Goal: Ask a question

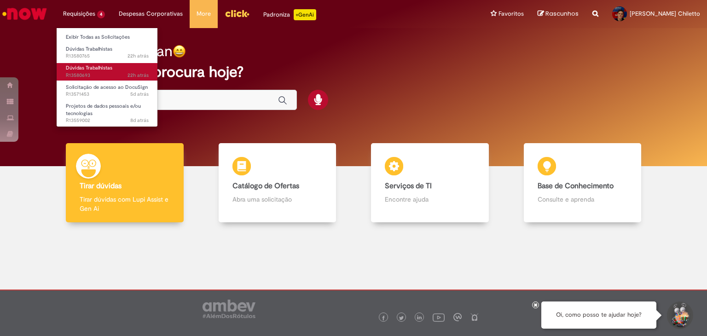
click at [88, 76] on span "22h atrás 22 horas atrás R13580693" at bounding box center [107, 75] width 83 height 7
click at [88, 67] on span "Dúvidas Trabalhistas" at bounding box center [89, 67] width 47 height 7
click at [109, 72] on span "22h atrás 22 horas atrás R13580693" at bounding box center [107, 75] width 83 height 7
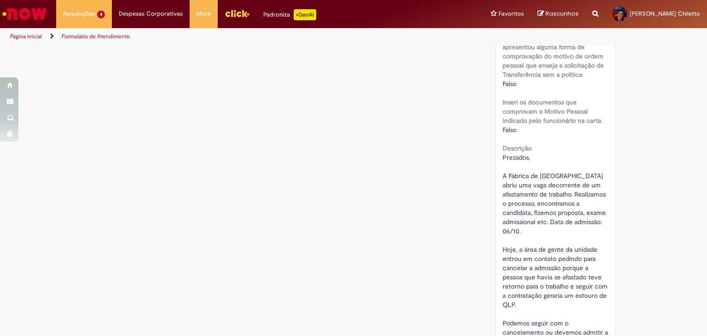
scroll to position [92, 0]
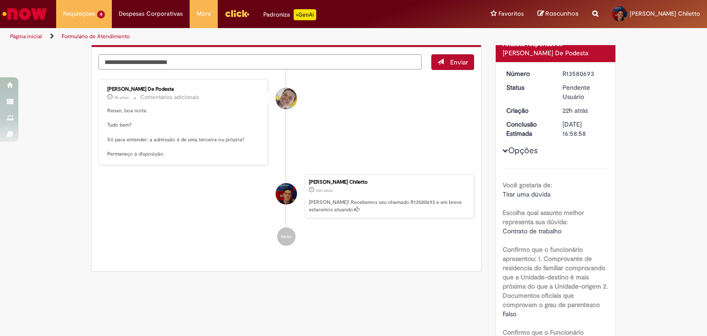
click at [216, 62] on textarea "Digite sua mensagem aqui..." at bounding box center [260, 62] width 323 height 16
type textarea "*"
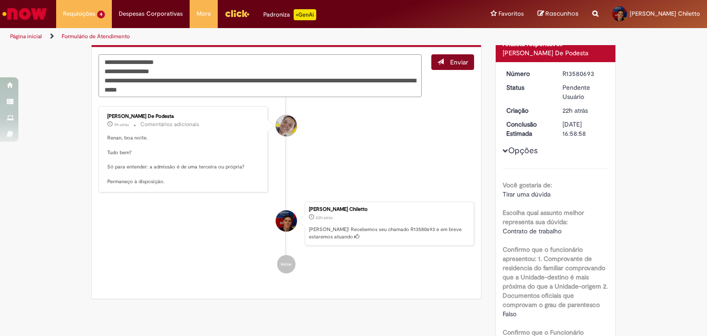
type textarea "**********"
click at [450, 64] on span "Enviar" at bounding box center [459, 62] width 18 height 8
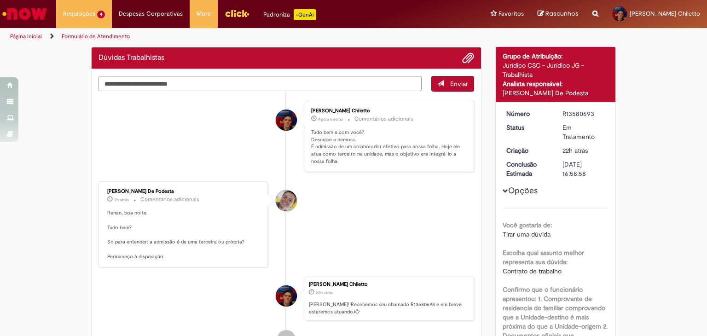
scroll to position [0, 0]
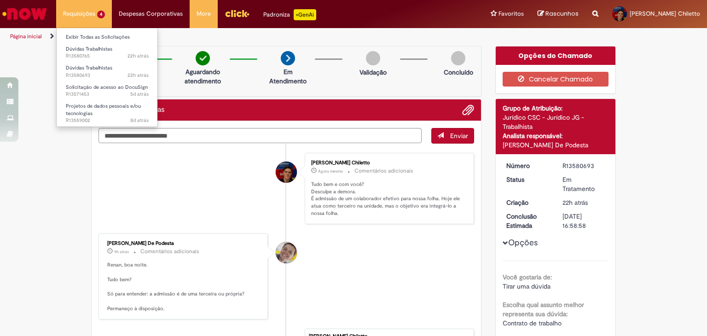
click at [89, 21] on li "Requisições 4 Exibir Todas as Solicitações Dúvidas Trabalhistas 22h atrás 22 ho…" at bounding box center [84, 14] width 56 height 28
click at [89, 17] on li "Requisições 4 Exibir Todas as Solicitações Dúvidas Trabalhistas 22h atrás 22 ho…" at bounding box center [84, 14] width 56 height 28
click at [83, 14] on li "Requisições 4 Exibir Todas as Solicitações Dúvidas Trabalhistas 22h atrás 22 ho…" at bounding box center [84, 14] width 56 height 28
click at [96, 50] on span "Dúvidas Trabalhistas" at bounding box center [89, 49] width 47 height 7
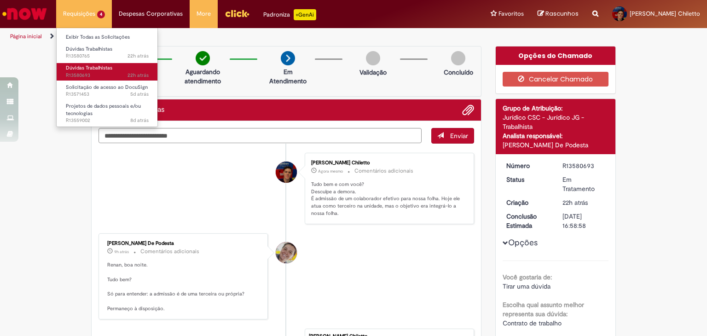
click at [108, 70] on span "Dúvidas Trabalhistas" at bounding box center [89, 67] width 47 height 7
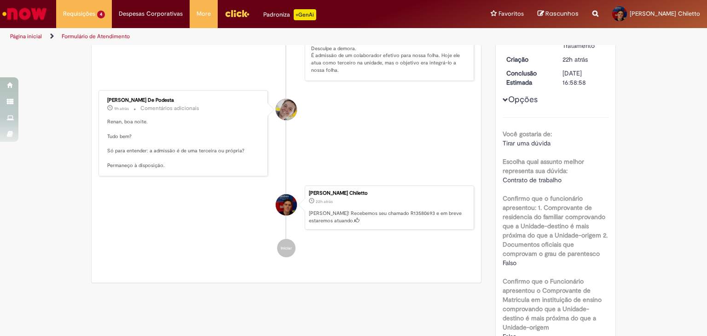
scroll to position [52, 0]
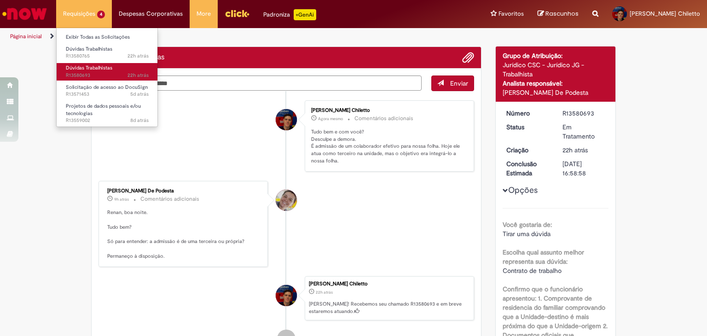
click at [107, 67] on span "Dúvidas Trabalhistas" at bounding box center [89, 67] width 47 height 7
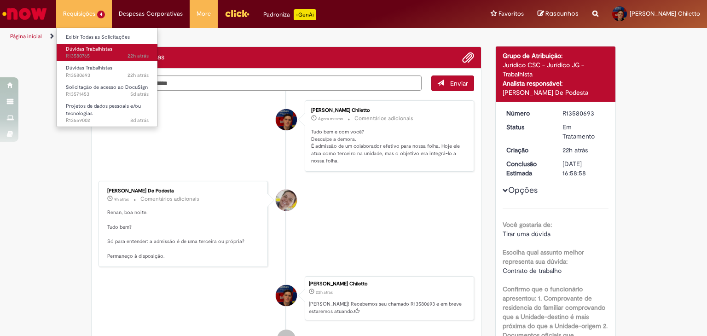
click at [88, 54] on span "22h atrás 22 horas atrás R13580765" at bounding box center [107, 55] width 83 height 7
click at [97, 57] on span "22h atrás 22 horas atrás R13580765" at bounding box center [107, 55] width 83 height 7
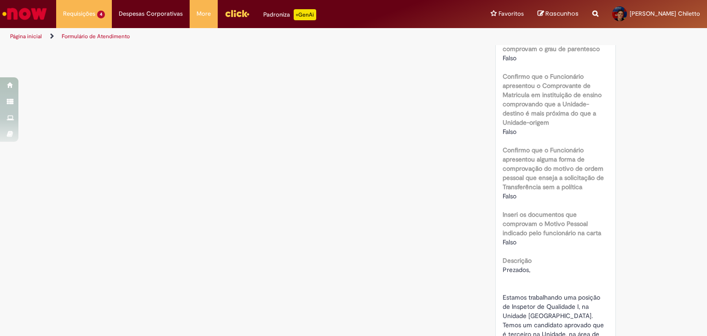
scroll to position [546, 0]
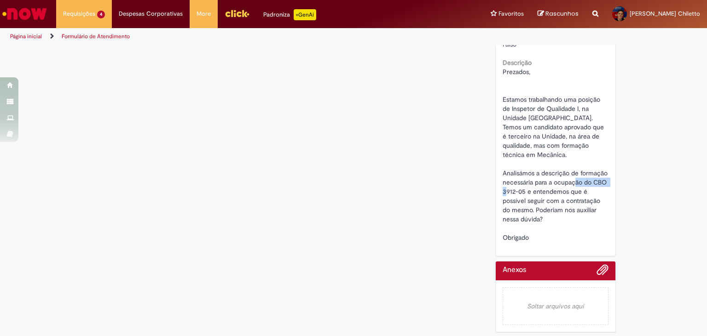
drag, startPoint x: 592, startPoint y: 179, endPoint x: 520, endPoint y: 193, distance: 73.2
click at [520, 194] on span "Prezados, Estamos trabalhando uma posição de Inspetor de Qualidade I, na Unidad…" at bounding box center [556, 155] width 107 height 174
click at [510, 192] on span "Prezados, Estamos trabalhando uma posição de Inspetor de Qualidade I, na Unidad…" at bounding box center [556, 155] width 107 height 174
drag, startPoint x: 505, startPoint y: 190, endPoint x: 522, endPoint y: 187, distance: 16.7
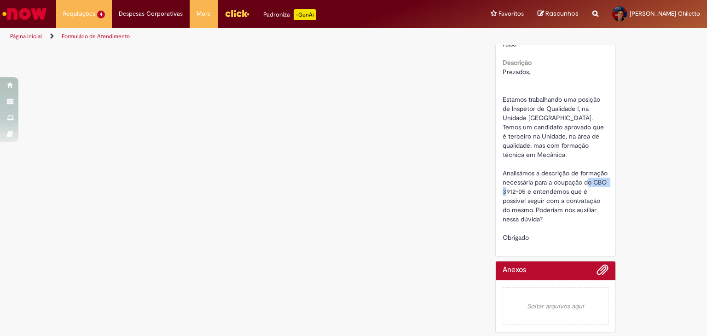
copy span "3912-05"
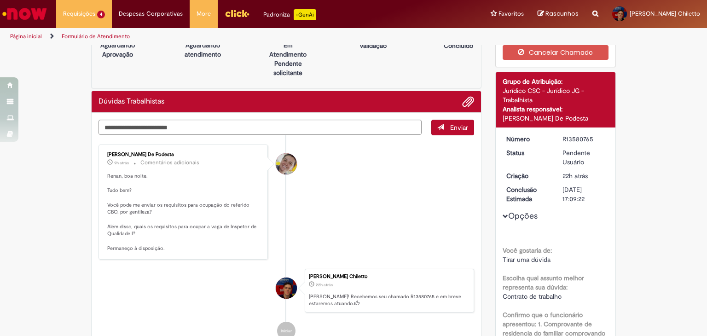
scroll to position [0, 0]
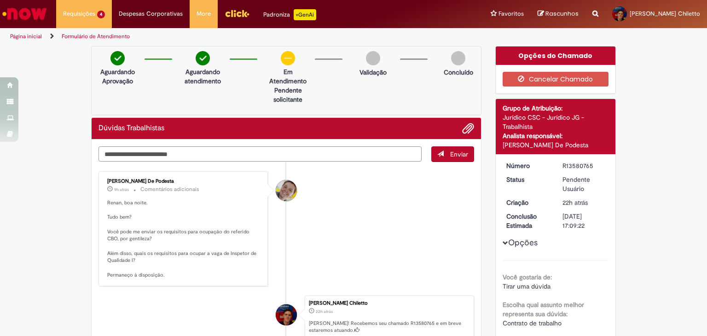
click at [136, 159] on textarea "Digite sua mensagem aqui..." at bounding box center [260, 154] width 323 height 16
type textarea "*"
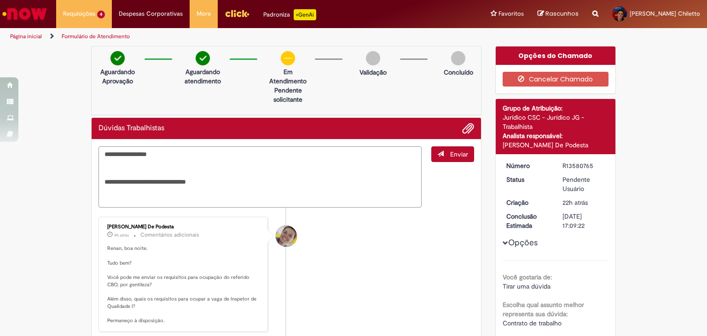
paste textarea "**********"
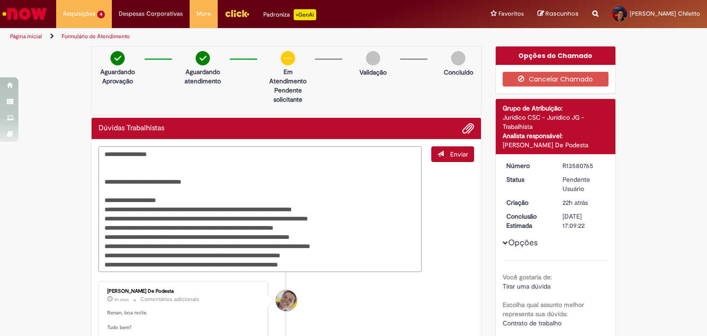
scroll to position [92, 0]
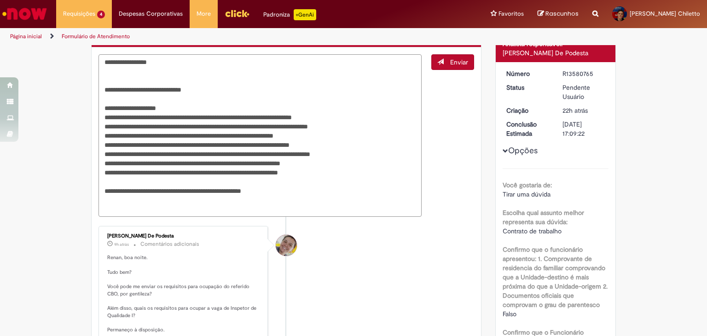
paste textarea "**********"
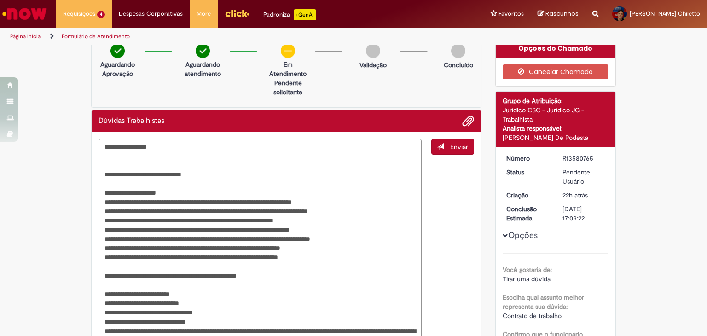
scroll to position [0, 0]
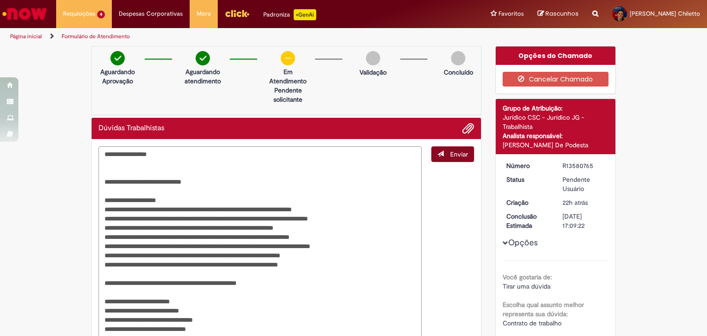
type textarea "**********"
click at [457, 151] on span "Enviar" at bounding box center [459, 154] width 18 height 8
